Goal: Task Accomplishment & Management: Manage account settings

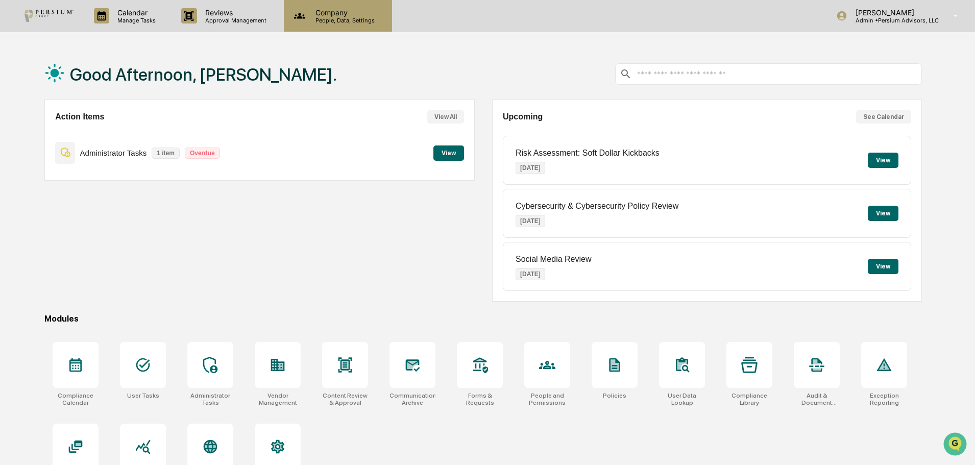
click at [320, 22] on p "People, Data, Settings" at bounding box center [343, 20] width 72 height 7
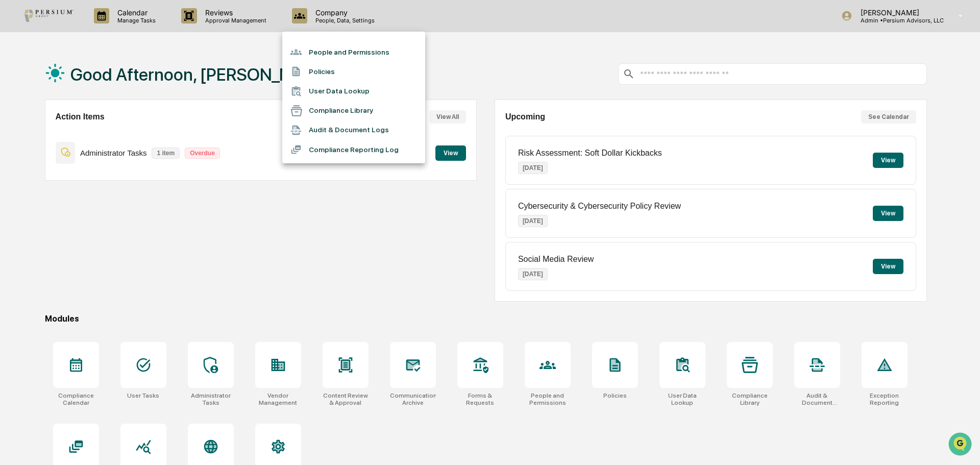
click at [328, 53] on li "People and Permissions" at bounding box center [353, 51] width 143 height 19
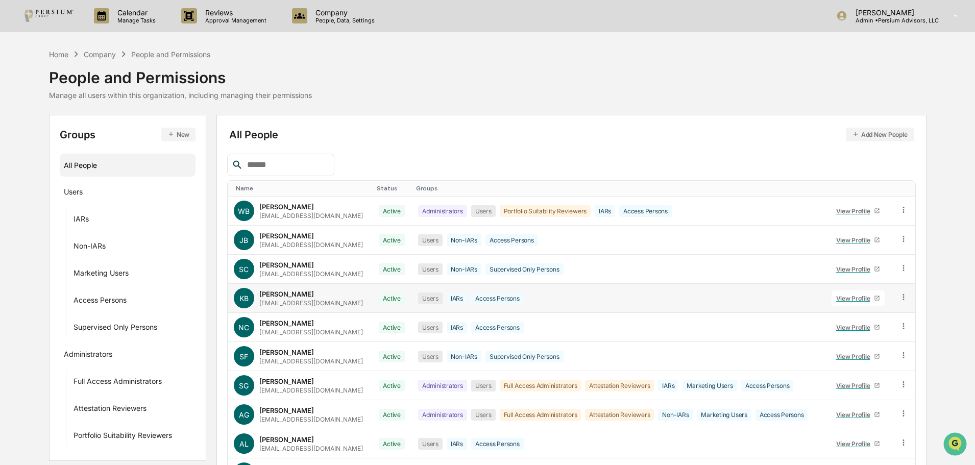
scroll to position [68, 0]
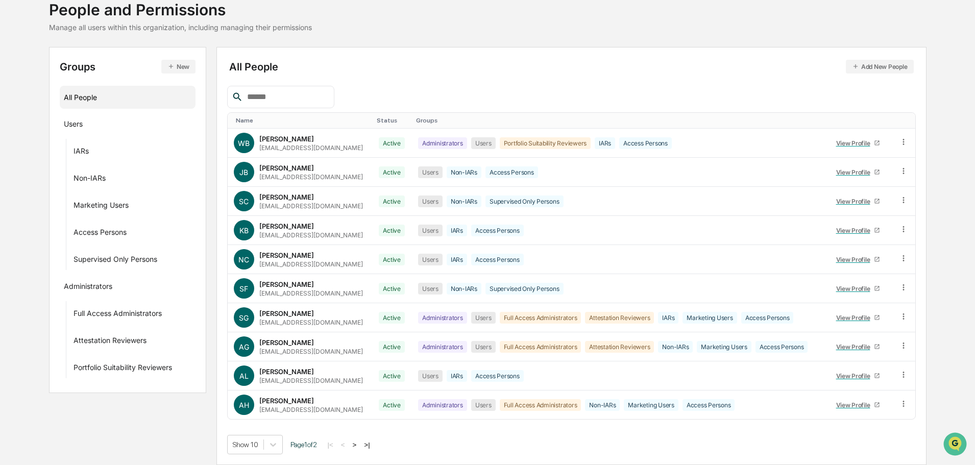
click at [360, 447] on button ">" at bounding box center [355, 444] width 10 height 9
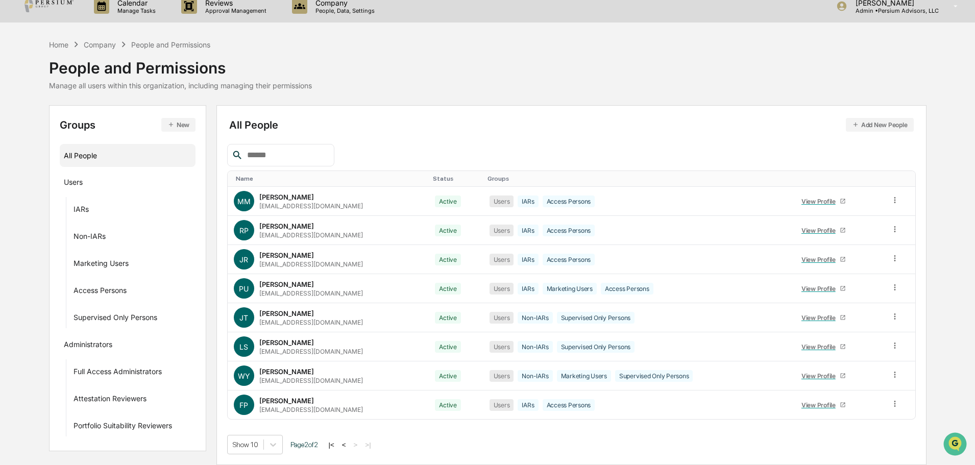
scroll to position [0, 0]
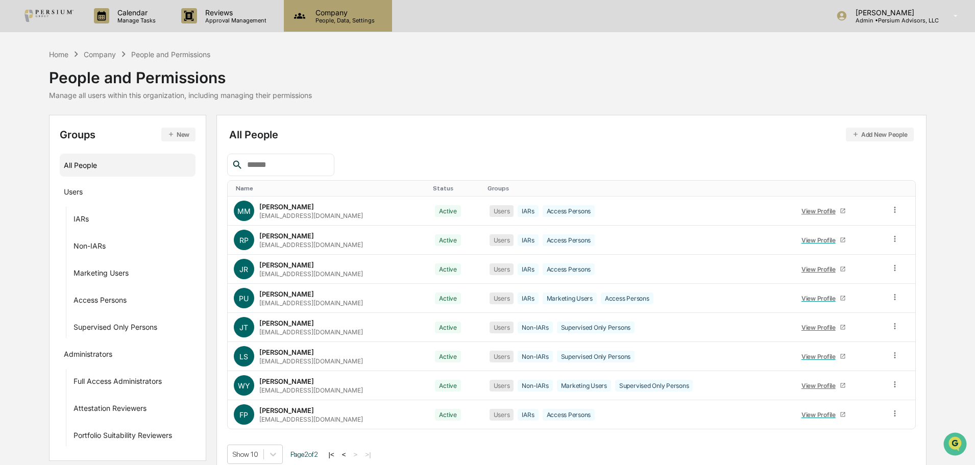
click at [334, 23] on p "People, Data, Settings" at bounding box center [343, 20] width 72 height 7
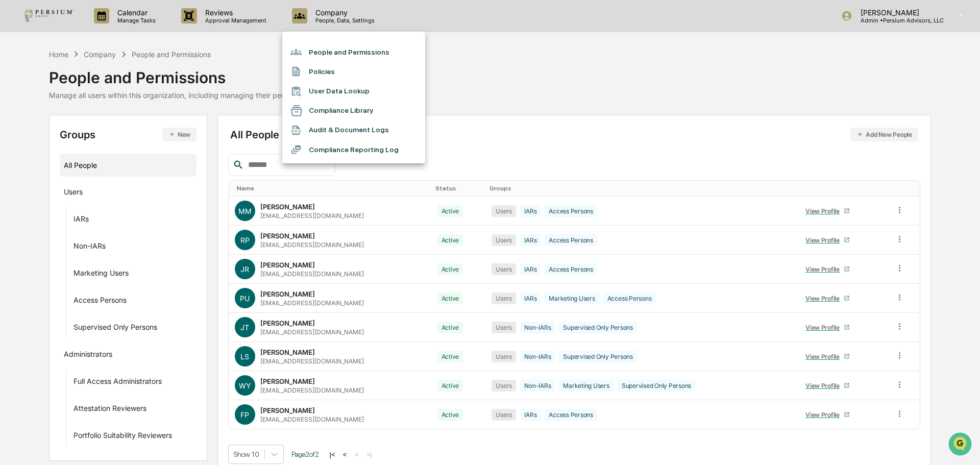
click at [568, 73] on div at bounding box center [490, 232] width 980 height 465
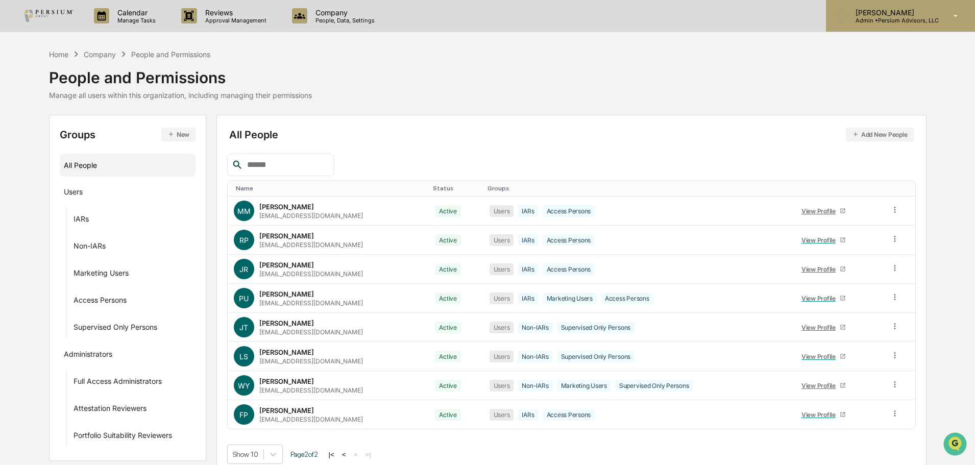
click at [842, 25] on div "[PERSON_NAME] Admin • Persium Advisors, LLC" at bounding box center [900, 16] width 149 height 32
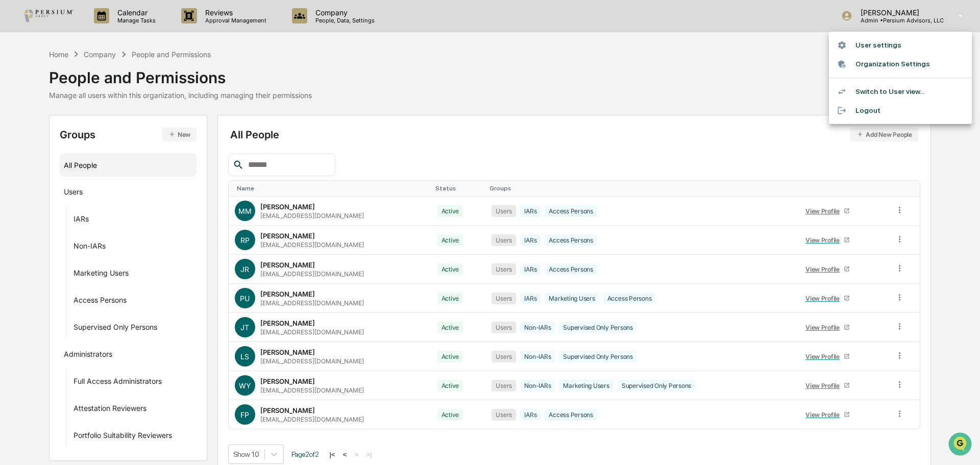
click at [869, 92] on li "Switch to User view..." at bounding box center [900, 91] width 143 height 19
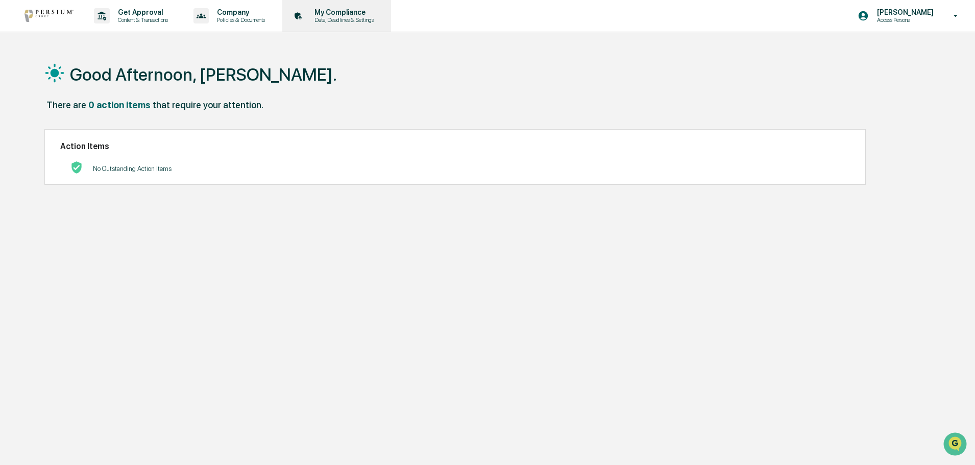
click at [338, 23] on p "Data, Deadlines & Settings" at bounding box center [342, 19] width 72 height 7
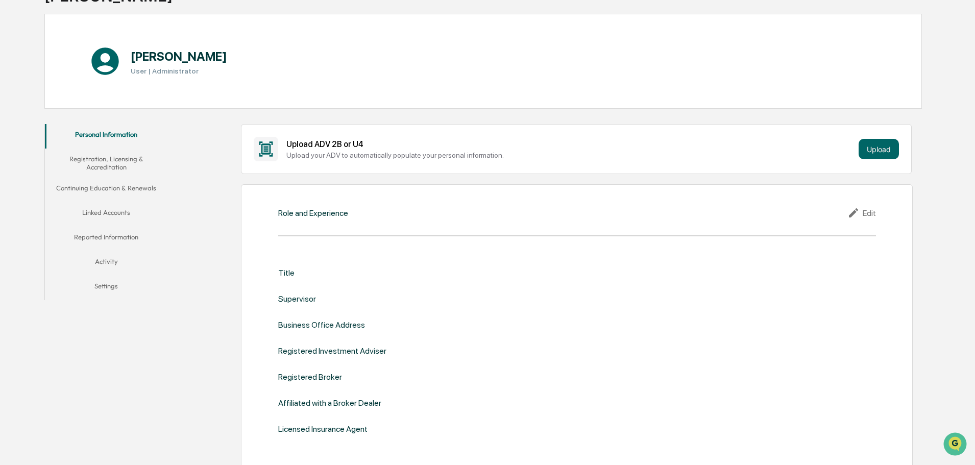
click at [110, 216] on button "Linked Accounts" at bounding box center [106, 214] width 122 height 24
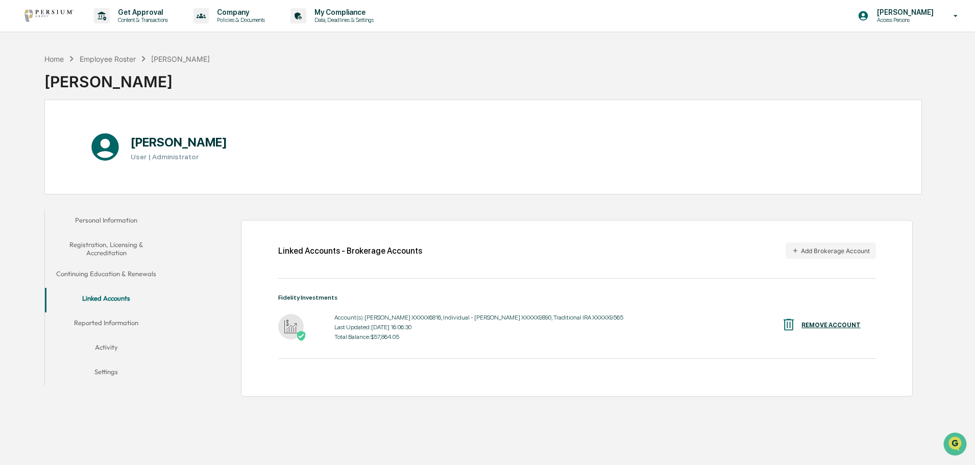
click at [117, 214] on button "Personal Information" at bounding box center [106, 222] width 122 height 24
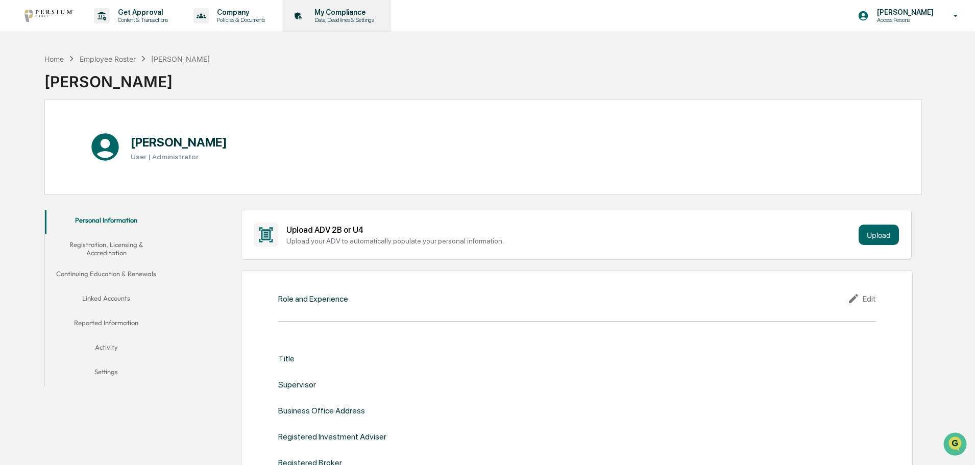
click at [367, 11] on p "My Compliance" at bounding box center [342, 12] width 72 height 8
click at [137, 23] on p "Content & Transactions" at bounding box center [141, 19] width 63 height 7
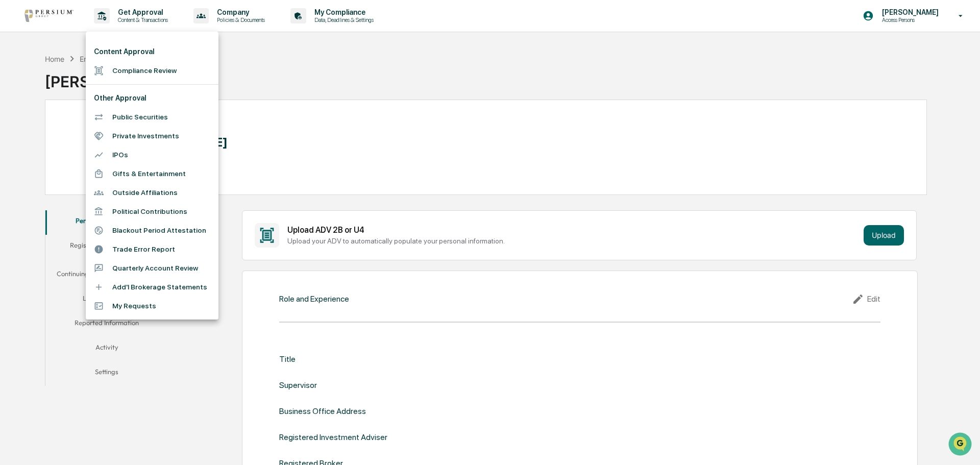
click at [243, 57] on div at bounding box center [490, 232] width 980 height 465
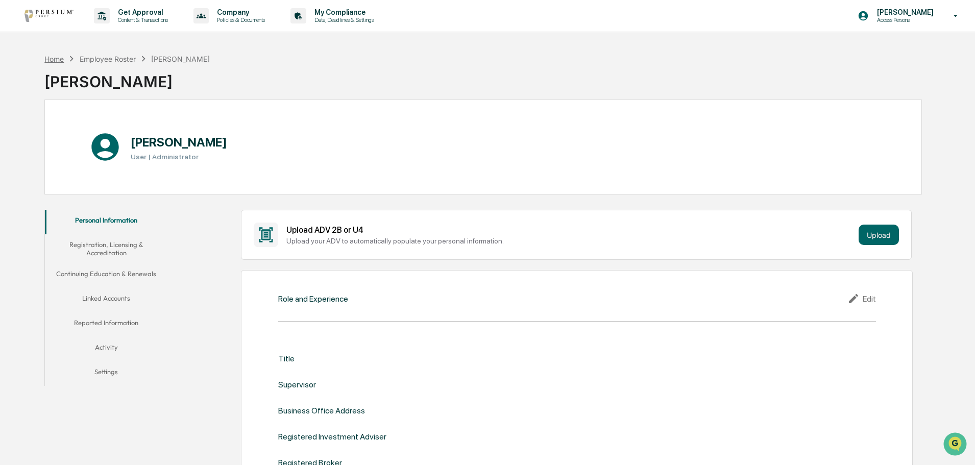
click at [62, 62] on div "Home" at bounding box center [53, 59] width 19 height 9
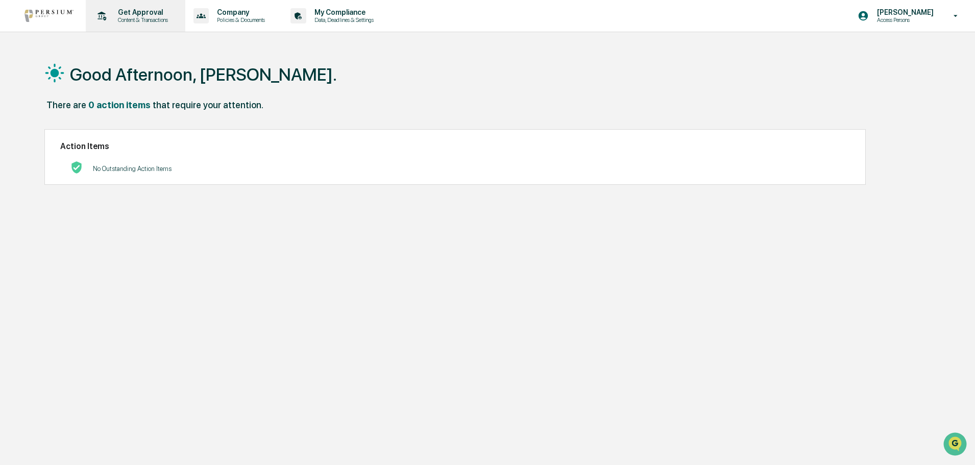
click at [148, 21] on p "Content & Transactions" at bounding box center [141, 19] width 63 height 7
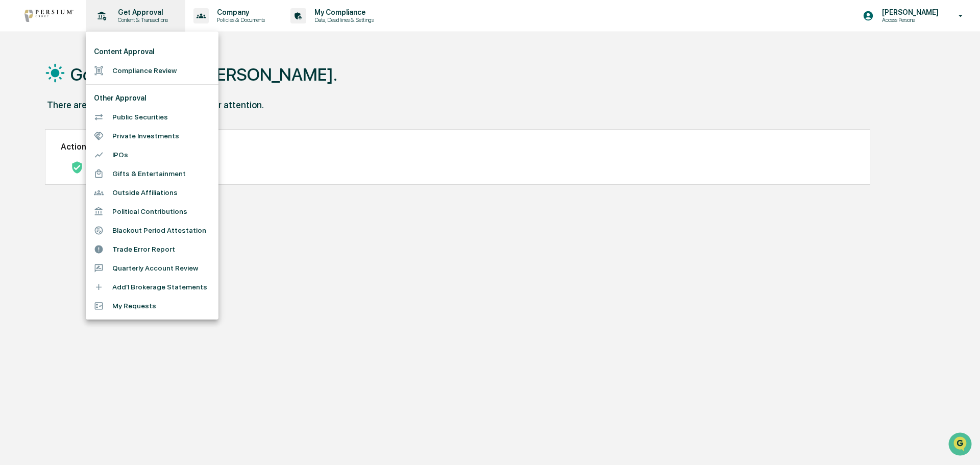
click at [148, 21] on div at bounding box center [490, 232] width 980 height 465
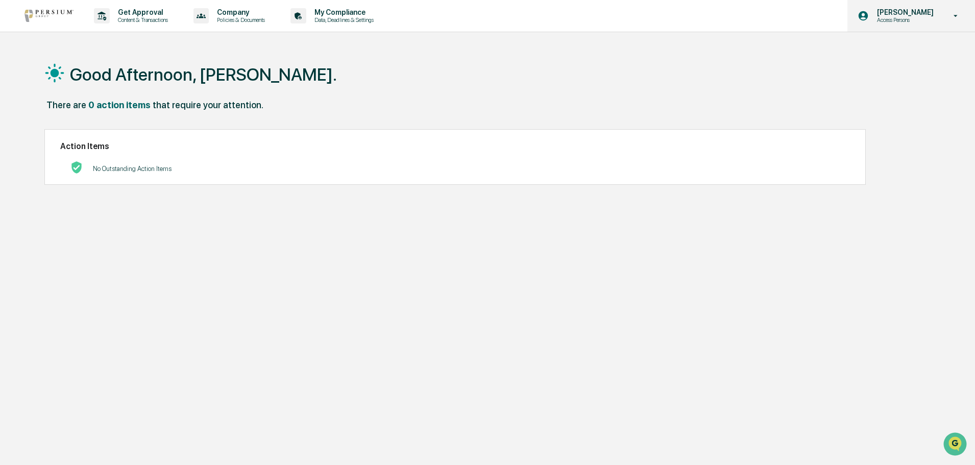
click at [892, 13] on p "[PERSON_NAME]" at bounding box center [904, 12] width 70 height 8
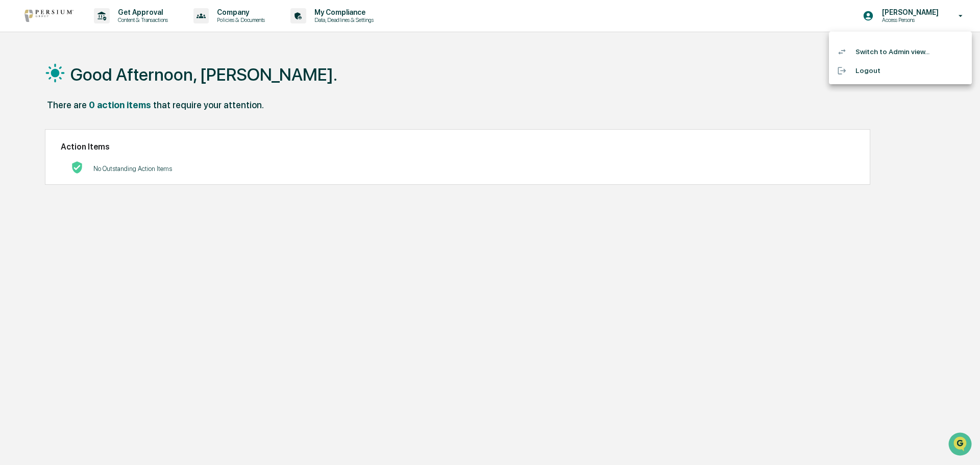
click at [892, 48] on li "Switch to Admin view..." at bounding box center [900, 51] width 143 height 19
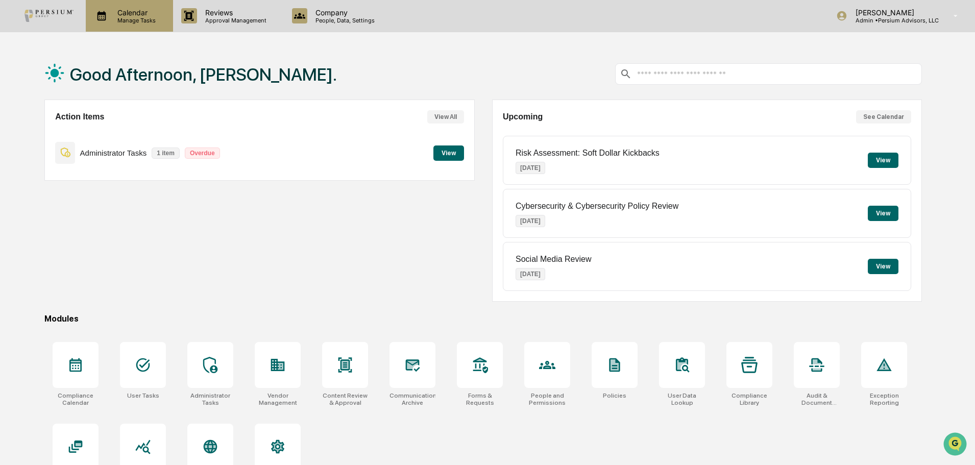
click at [117, 18] on p "Manage Tasks" at bounding box center [135, 20] width 52 height 7
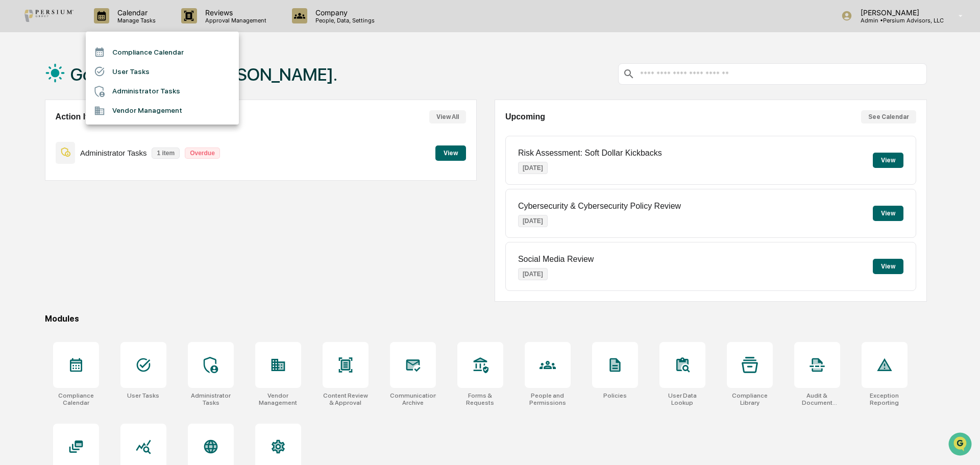
click at [170, 307] on div at bounding box center [490, 232] width 980 height 465
